Goal: Information Seeking & Learning: Learn about a topic

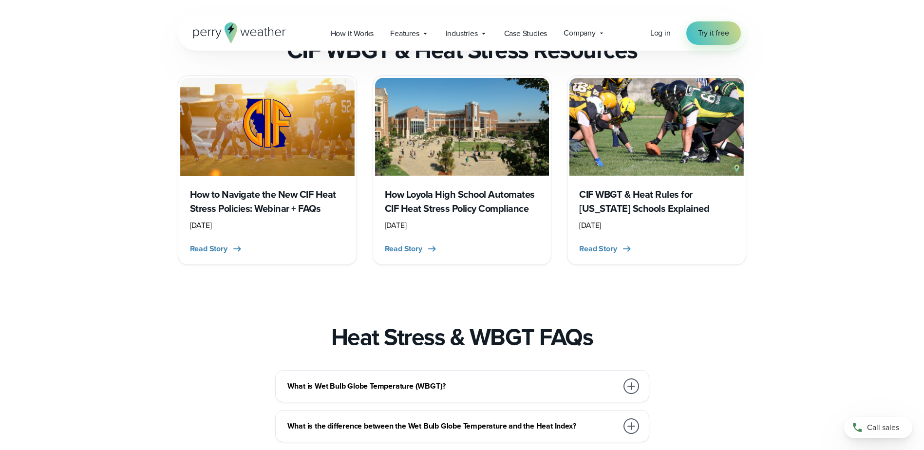
scroll to position [1948, 0]
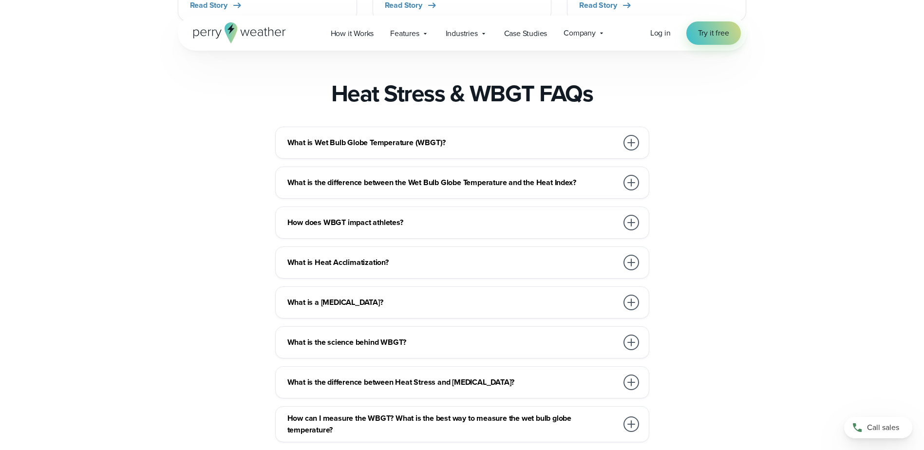
click at [476, 137] on h3 "What is Wet Bulb Globe Temperature (WBGT)?" at bounding box center [452, 143] width 330 height 12
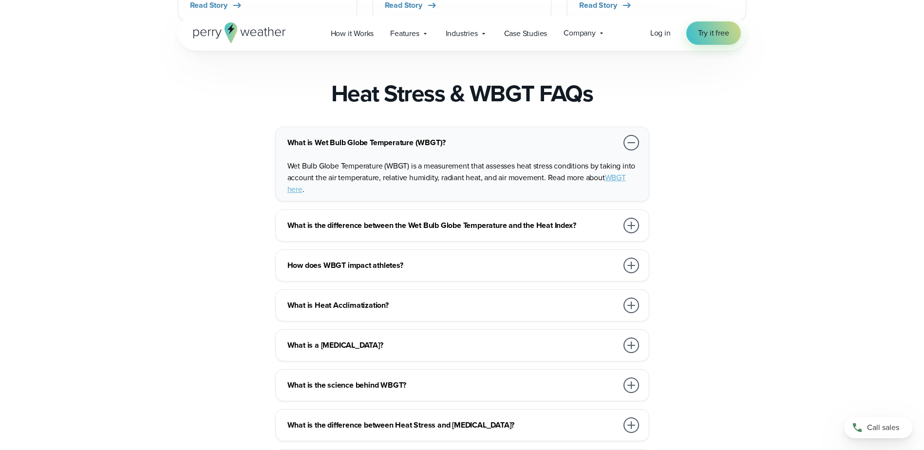
click at [476, 137] on h3 "What is Wet Bulb Globe Temperature (WBGT)?" at bounding box center [452, 143] width 330 height 12
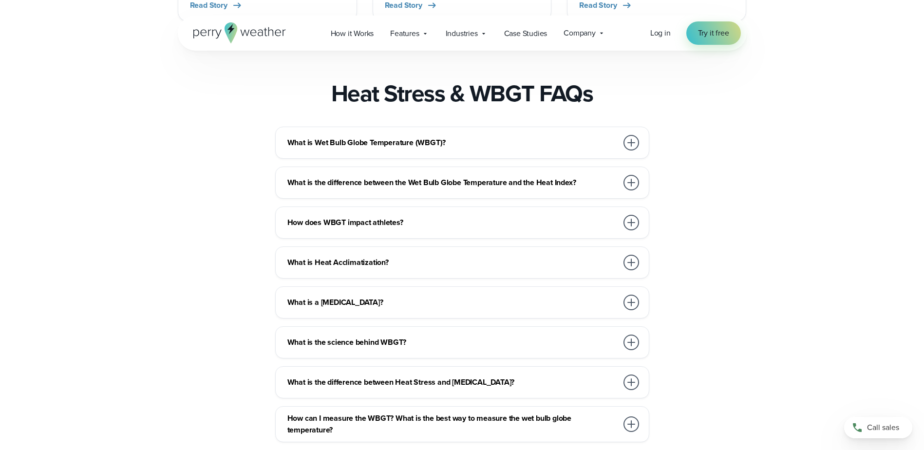
scroll to position [1996, 0]
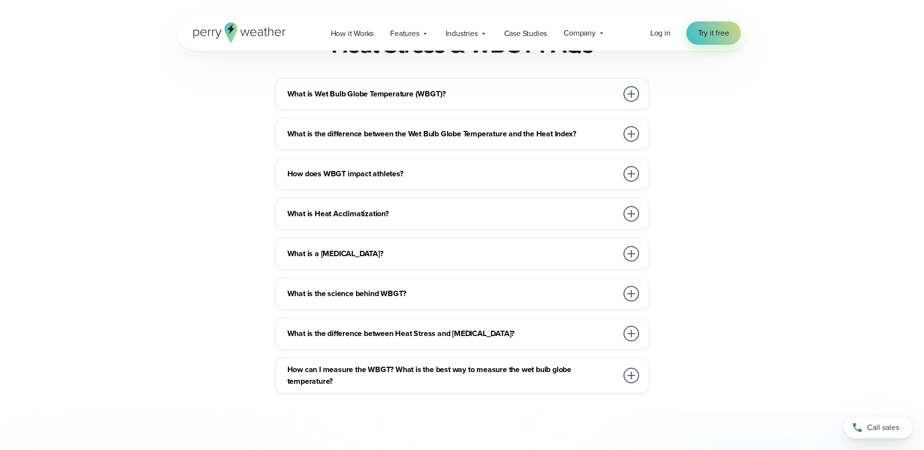
click at [432, 284] on div "What is the science behind WBGT?" at bounding box center [463, 293] width 353 height 19
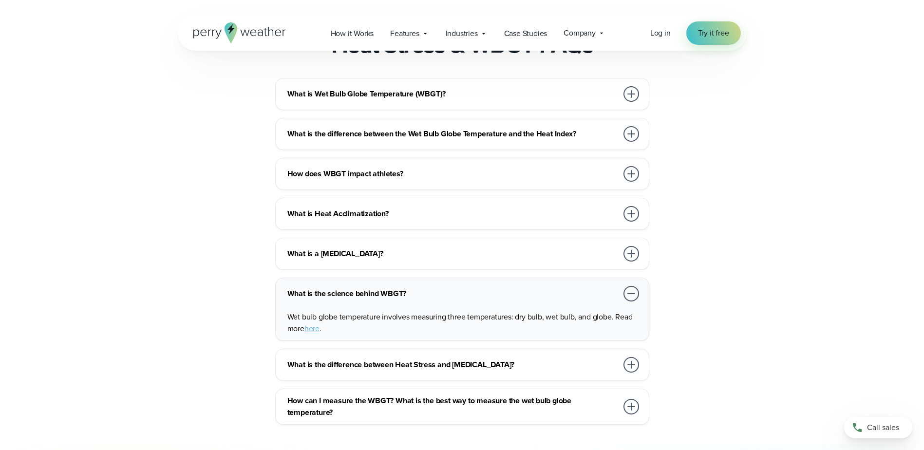
click at [432, 284] on div "What is the science behind WBGT?" at bounding box center [463, 293] width 353 height 19
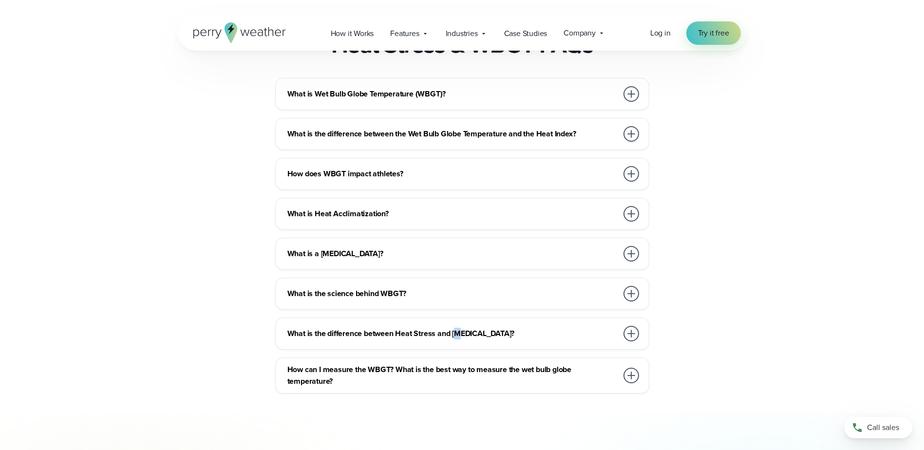
click at [460, 328] on h3 "What is the difference between Heat Stress and Heat Illness?" at bounding box center [452, 334] width 330 height 12
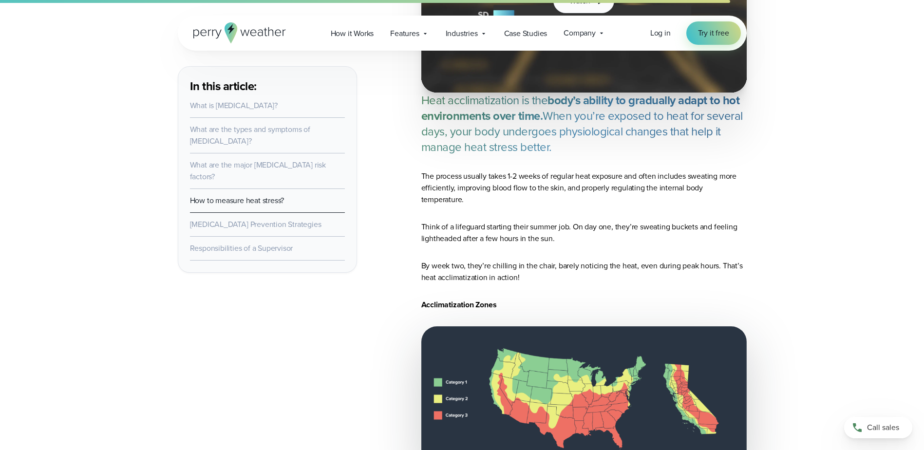
scroll to position [4480, 0]
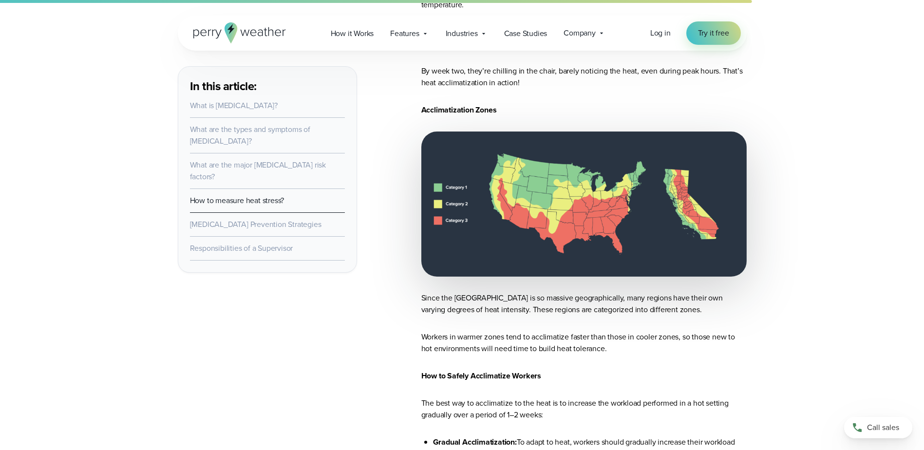
click at [607, 175] on img at bounding box center [583, 203] width 325 height 145
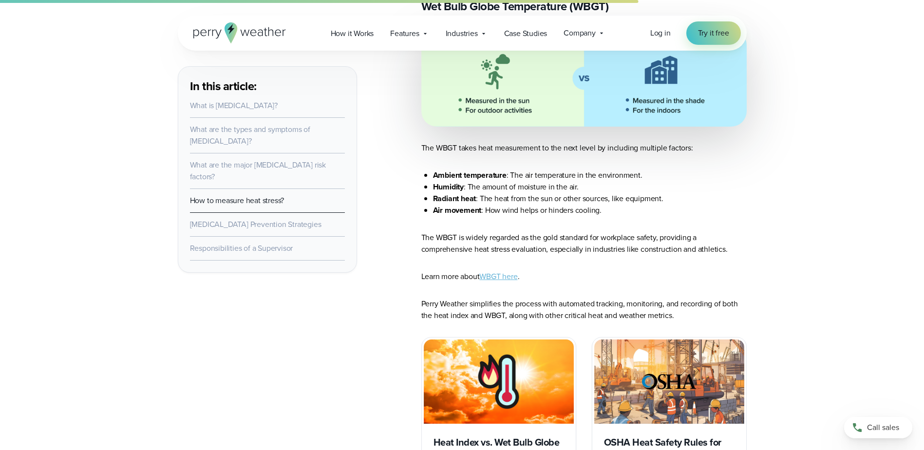
scroll to position [3311, 0]
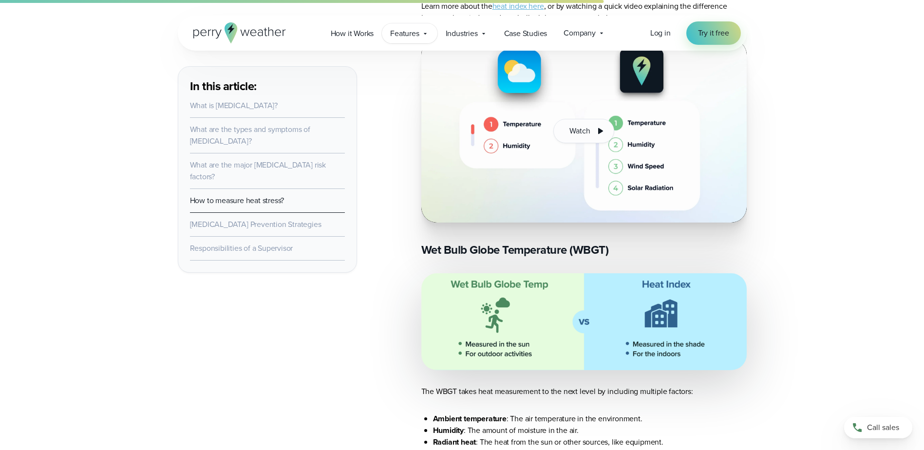
click at [432, 35] on div "Features Explore All Features Explore Perry Weather's on-site weather hardware …" at bounding box center [409, 33] width 55 height 20
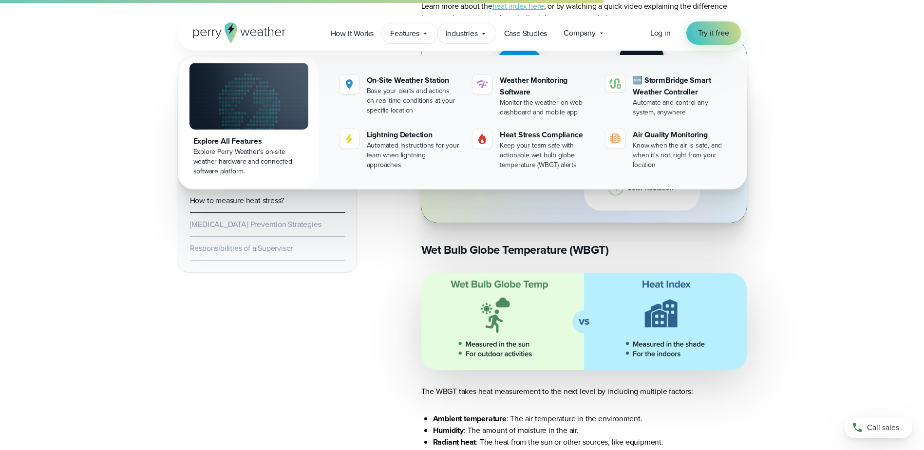
click at [474, 29] on span "Industries" at bounding box center [462, 34] width 32 height 12
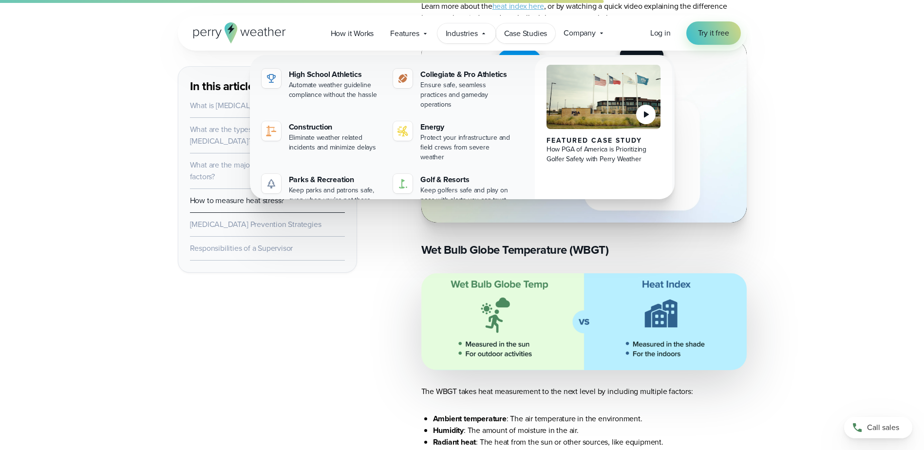
click at [528, 30] on span "Case Studies" at bounding box center [525, 34] width 43 height 12
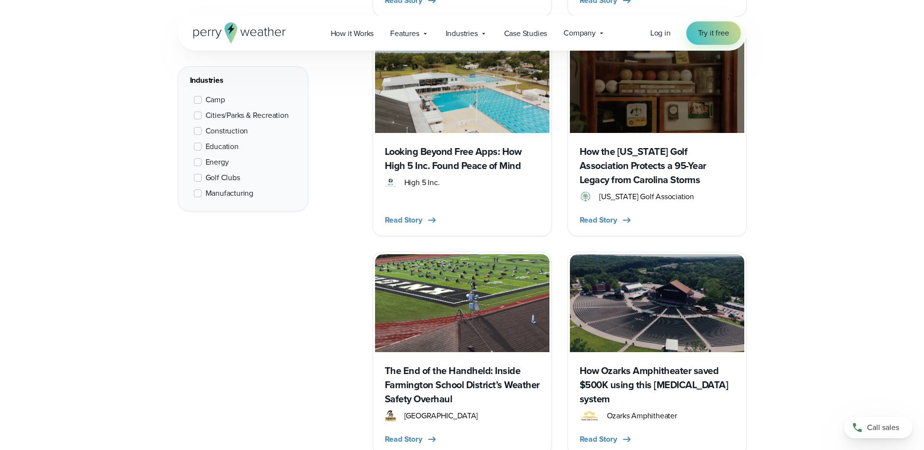
scroll to position [974, 0]
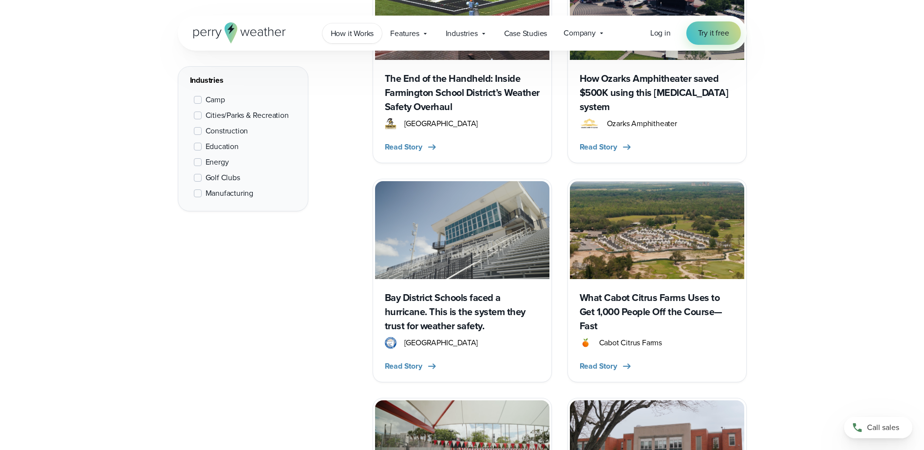
click at [349, 40] on link "How it Works" at bounding box center [352, 33] width 60 height 20
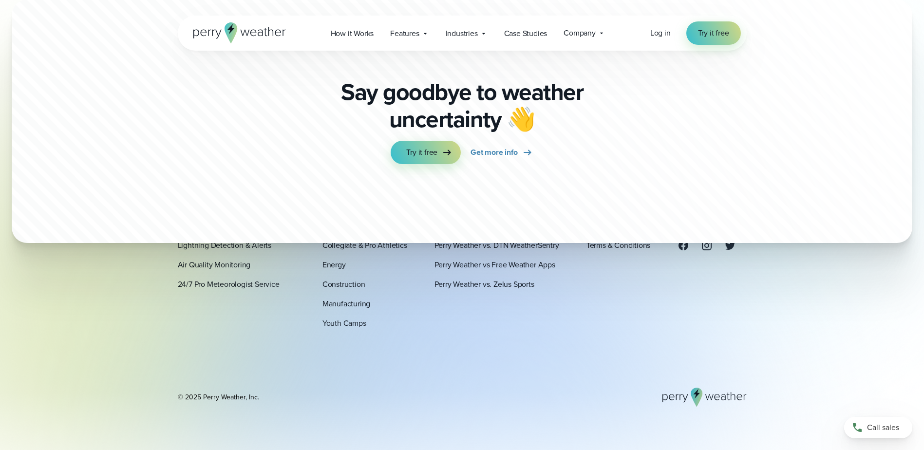
scroll to position [2728, 0]
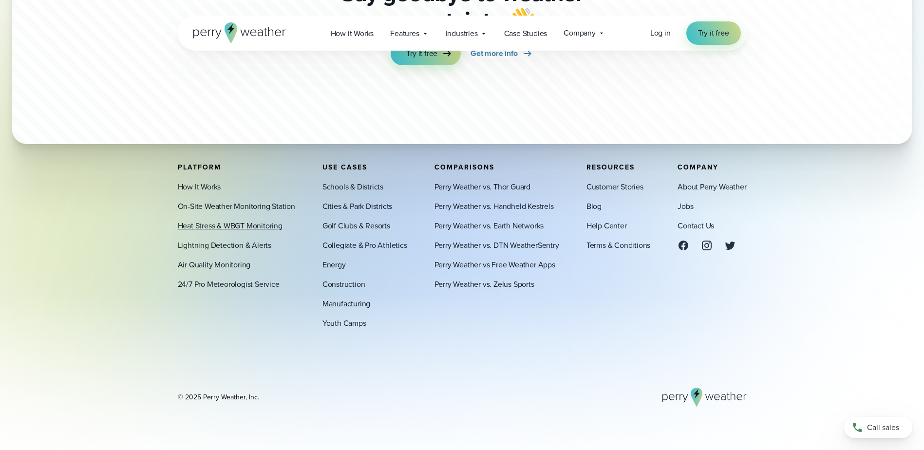
click at [261, 222] on link "Heat Stress & WBGT Monitoring" at bounding box center [230, 226] width 105 height 12
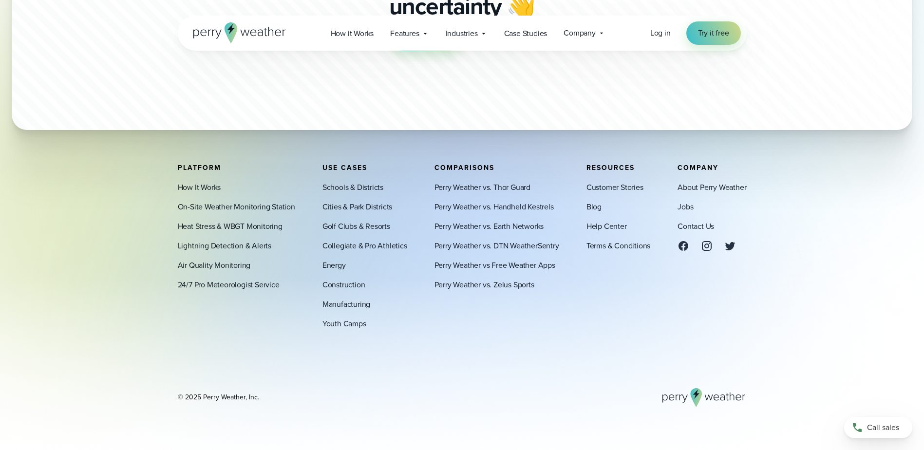
scroll to position [3564, 0]
